Goal: Information Seeking & Learning: Learn about a topic

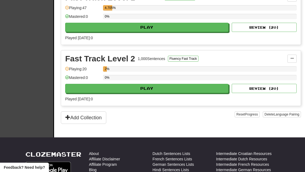
scroll to position [147, 0]
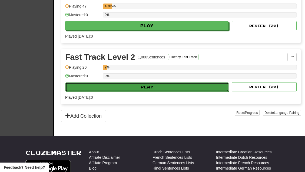
click at [104, 83] on button "Play" at bounding box center [146, 87] width 163 height 9
select select "**"
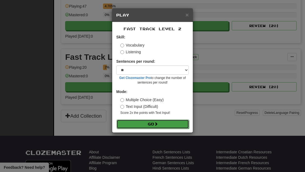
click at [148, 123] on button "Go" at bounding box center [153, 124] width 72 height 9
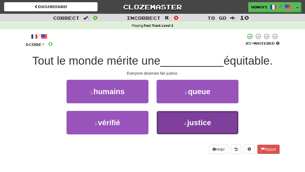
click at [168, 127] on button "4 . justice" at bounding box center [198, 123] width 82 height 24
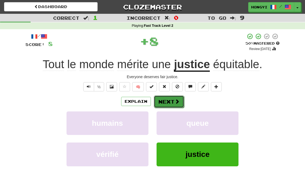
click at [168, 107] on button "Next" at bounding box center [169, 101] width 30 height 12
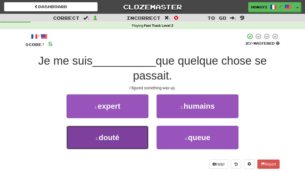
click at [136, 143] on button "3 . douté" at bounding box center [108, 138] width 82 height 24
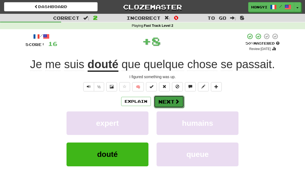
click at [161, 106] on button "Next" at bounding box center [169, 101] width 30 height 12
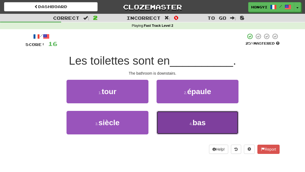
click at [180, 118] on button "4 . bas" at bounding box center [198, 123] width 82 height 24
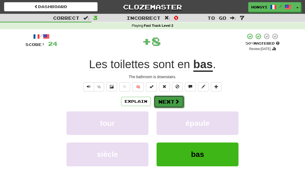
click at [169, 103] on button "Next" at bounding box center [169, 101] width 30 height 12
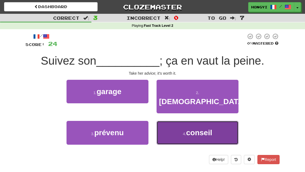
click at [173, 125] on button "4 . conseil" at bounding box center [198, 133] width 82 height 24
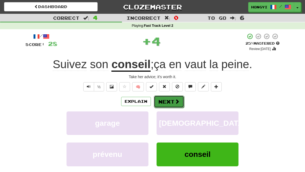
click at [168, 99] on button "Next" at bounding box center [169, 101] width 30 height 12
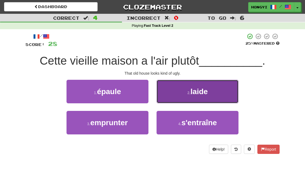
click at [163, 94] on button "2 . laide" at bounding box center [198, 92] width 82 height 24
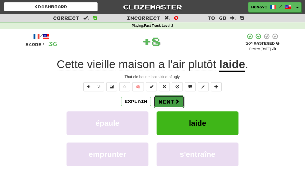
click at [163, 98] on button "Next" at bounding box center [169, 101] width 30 height 12
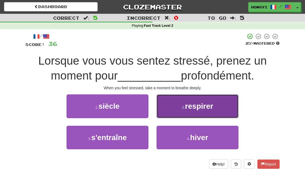
click at [162, 110] on button "2 . respirer" at bounding box center [198, 106] width 82 height 24
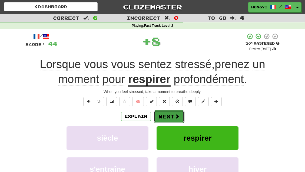
click at [156, 116] on button "Next" at bounding box center [169, 116] width 30 height 12
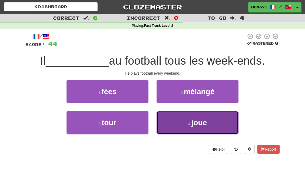
click at [175, 128] on button "4 . joue" at bounding box center [198, 123] width 82 height 24
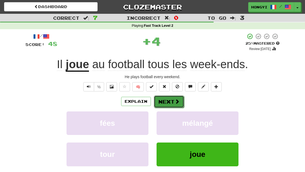
click at [172, 105] on button "Next" at bounding box center [169, 101] width 30 height 12
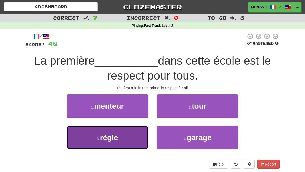
click at [141, 134] on button "3 . règle" at bounding box center [108, 138] width 82 height 24
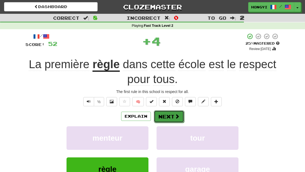
click at [160, 118] on button "Next" at bounding box center [169, 116] width 30 height 12
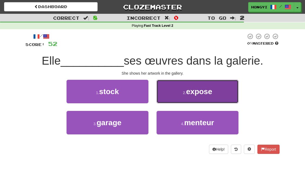
click at [188, 95] on span "expose" at bounding box center [199, 91] width 26 height 8
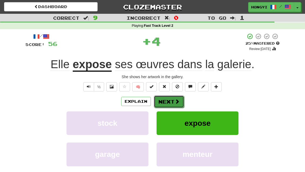
click at [172, 106] on button "Next" at bounding box center [169, 101] width 30 height 12
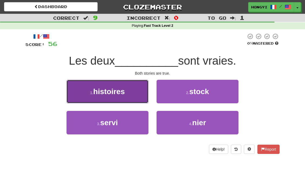
click at [130, 96] on button "1 . histoires" at bounding box center [108, 92] width 82 height 24
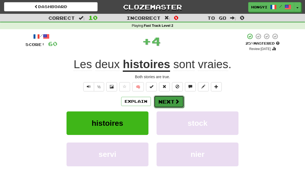
click at [174, 102] on button "Next" at bounding box center [169, 101] width 30 height 12
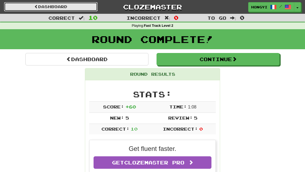
click at [85, 6] on link "Dashboard" at bounding box center [51, 6] width 94 height 9
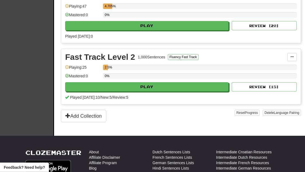
scroll to position [151, 0]
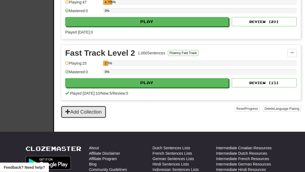
click at [95, 109] on button "Add Collection" at bounding box center [83, 112] width 45 height 12
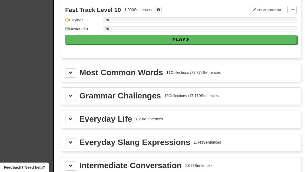
scroll to position [552, 0]
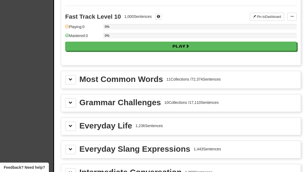
click at [73, 85] on div "Most Common Words 11 Collections / 72,374 Sentences" at bounding box center [181, 79] width 240 height 17
click at [69, 81] on button at bounding box center [70, 79] width 11 height 9
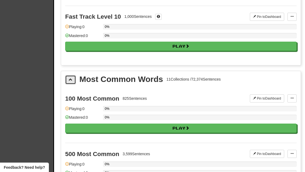
click at [69, 81] on button at bounding box center [70, 79] width 11 height 9
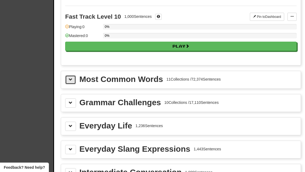
click at [69, 81] on button at bounding box center [70, 79] width 11 height 9
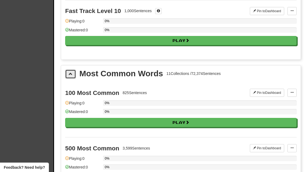
scroll to position [556, 0]
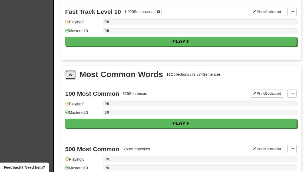
click at [69, 78] on button at bounding box center [70, 74] width 11 height 9
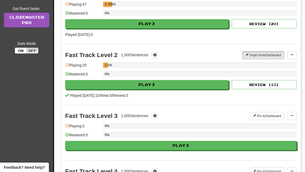
scroll to position [62, 0]
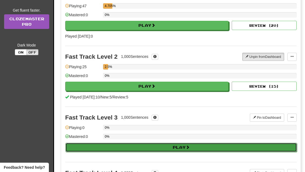
click at [129, 145] on button "Play" at bounding box center [181, 147] width 232 height 9
select select "**"
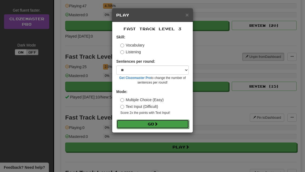
click at [144, 125] on button "Go" at bounding box center [153, 124] width 72 height 9
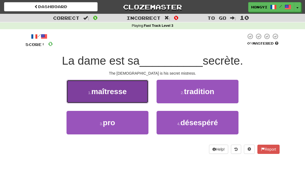
click at [132, 93] on button "1 . maîtresse" at bounding box center [108, 92] width 82 height 24
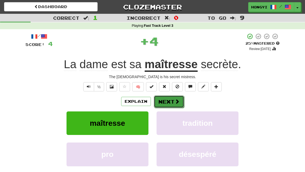
click at [169, 101] on button "Next" at bounding box center [169, 101] width 30 height 12
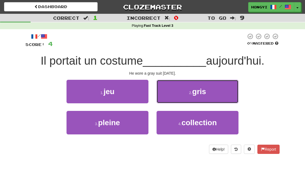
click at [169, 101] on button "2 . gris" at bounding box center [198, 92] width 82 height 24
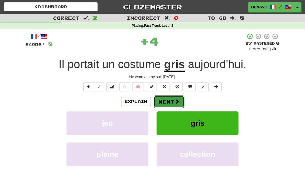
click at [166, 101] on button "Next" at bounding box center [169, 101] width 30 height 12
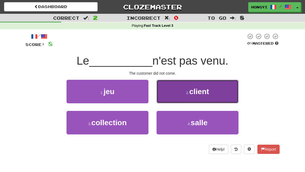
click at [176, 97] on button "2 . client" at bounding box center [198, 92] width 82 height 24
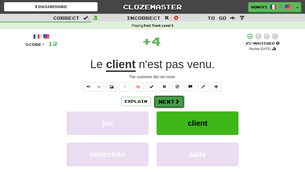
click at [164, 102] on button "Next" at bounding box center [169, 101] width 30 height 12
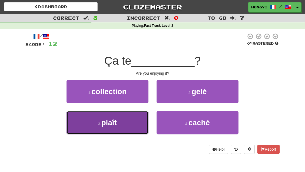
click at [136, 118] on button "3 . plaît" at bounding box center [108, 123] width 82 height 24
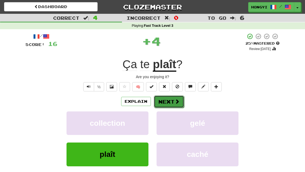
click at [159, 98] on button "Next" at bounding box center [169, 101] width 30 height 12
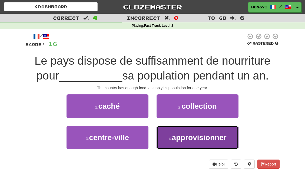
click at [168, 129] on button "4 . approvisionner" at bounding box center [198, 138] width 82 height 24
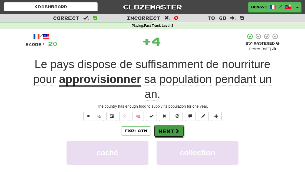
click at [165, 132] on button "Next" at bounding box center [169, 131] width 30 height 12
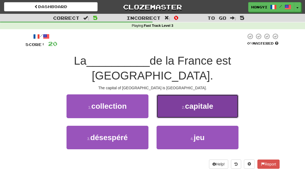
click at [170, 97] on button "2 . capitale" at bounding box center [198, 106] width 82 height 24
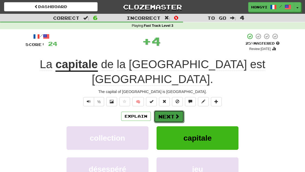
click at [167, 110] on button "Next" at bounding box center [169, 116] width 30 height 12
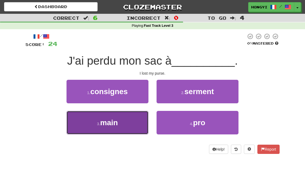
click at [141, 122] on button "3 . main" at bounding box center [108, 123] width 82 height 24
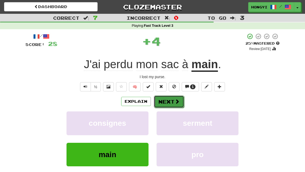
click at [163, 103] on button "Next" at bounding box center [169, 101] width 30 height 12
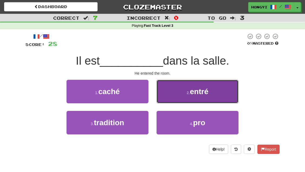
click at [165, 91] on button "2 . entré" at bounding box center [198, 92] width 82 height 24
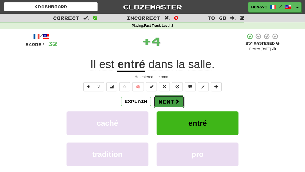
click at [162, 97] on button "Next" at bounding box center [169, 101] width 30 height 12
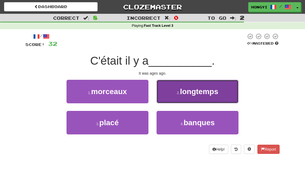
click at [171, 89] on button "2 . longtemps" at bounding box center [198, 92] width 82 height 24
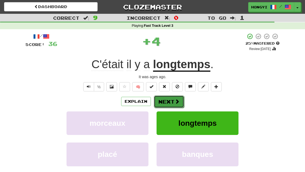
click at [168, 99] on button "Next" at bounding box center [169, 101] width 30 height 12
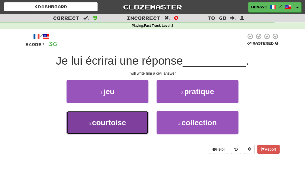
click at [132, 123] on button "3 . courtoise" at bounding box center [108, 123] width 82 height 24
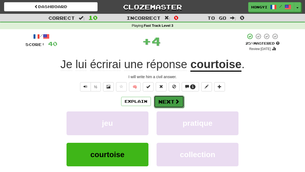
click at [170, 100] on button "Next" at bounding box center [169, 101] width 30 height 12
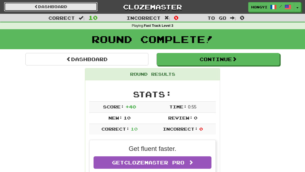
click at [68, 7] on link "Dashboard" at bounding box center [51, 6] width 94 height 9
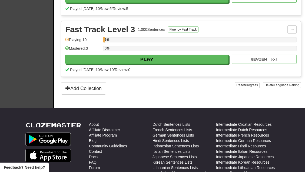
scroll to position [230, 0]
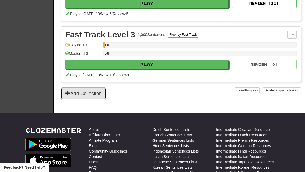
click at [84, 94] on button "Add Collection" at bounding box center [83, 93] width 45 height 12
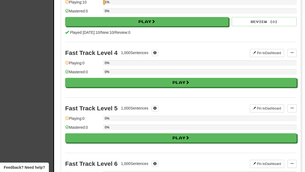
scroll to position [190, 0]
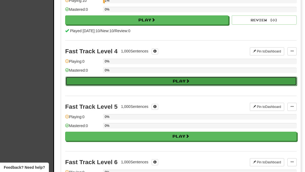
click at [145, 79] on button "Play" at bounding box center [181, 81] width 232 height 9
select select "**"
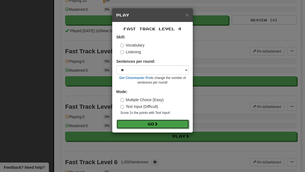
click at [144, 124] on button "Go" at bounding box center [153, 124] width 72 height 9
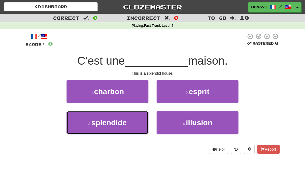
click at [144, 124] on button "3 . splendide" at bounding box center [108, 123] width 82 height 24
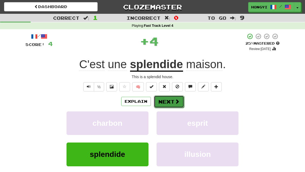
click at [170, 105] on button "Next" at bounding box center [169, 101] width 30 height 12
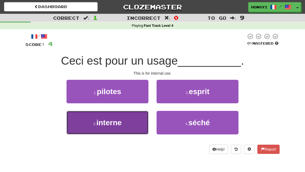
click at [131, 126] on button "3 . interne" at bounding box center [108, 123] width 82 height 24
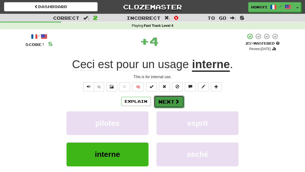
click at [168, 104] on button "Next" at bounding box center [169, 101] width 30 height 12
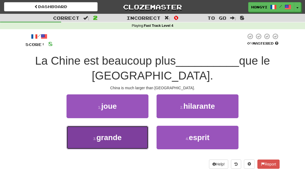
click at [138, 140] on button "3 . grande" at bounding box center [108, 138] width 82 height 24
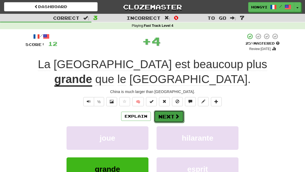
click at [177, 114] on span at bounding box center [177, 116] width 5 height 5
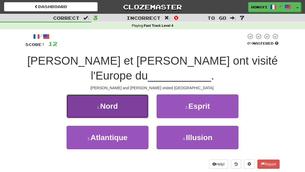
click at [118, 102] on span "Nord" at bounding box center [109, 106] width 18 height 8
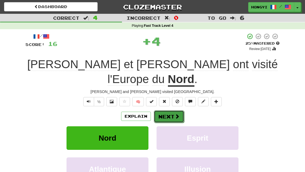
click at [166, 110] on button "Next" at bounding box center [169, 116] width 30 height 12
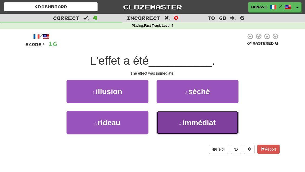
click at [168, 118] on button "4 . immédiat" at bounding box center [198, 123] width 82 height 24
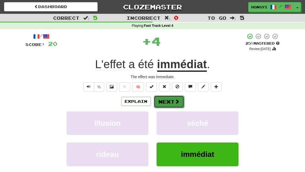
click at [175, 106] on button "Next" at bounding box center [169, 101] width 30 height 12
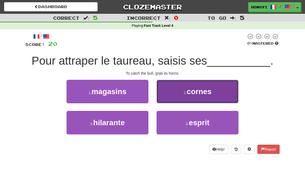
click at [186, 98] on button "2 . cornes" at bounding box center [198, 92] width 82 height 24
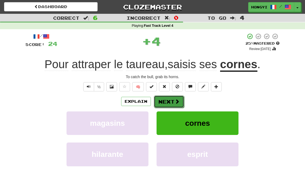
click at [169, 101] on button "Next" at bounding box center [169, 101] width 30 height 12
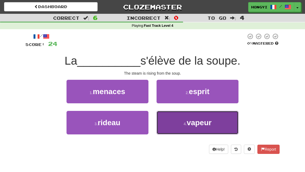
click at [179, 123] on button "4 . vapeur" at bounding box center [198, 123] width 82 height 24
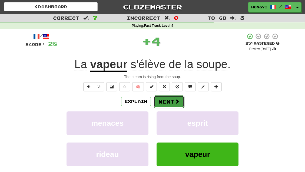
click at [168, 102] on button "Next" at bounding box center [169, 101] width 30 height 12
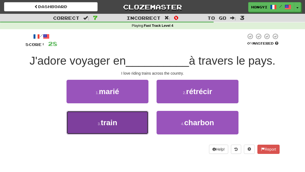
click at [137, 124] on button "3 . train" at bounding box center [108, 123] width 82 height 24
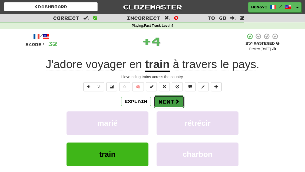
click at [168, 98] on button "Next" at bounding box center [169, 101] width 30 height 12
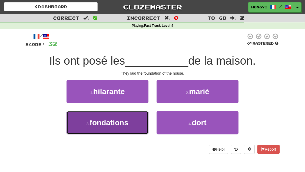
click at [138, 119] on button "3 . fondations" at bounding box center [108, 123] width 82 height 24
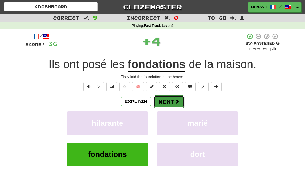
click at [169, 103] on button "Next" at bounding box center [169, 101] width 30 height 12
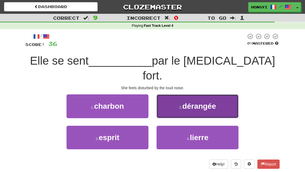
click at [176, 95] on button "2 . dérangée" at bounding box center [198, 106] width 82 height 24
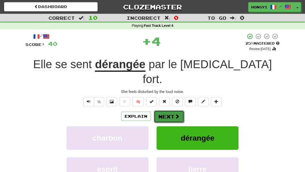
click at [170, 110] on button "Next" at bounding box center [169, 116] width 30 height 12
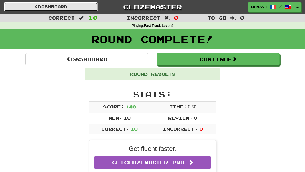
click at [65, 8] on link "Dashboard" at bounding box center [51, 6] width 94 height 9
